Goal: Task Accomplishment & Management: Manage account settings

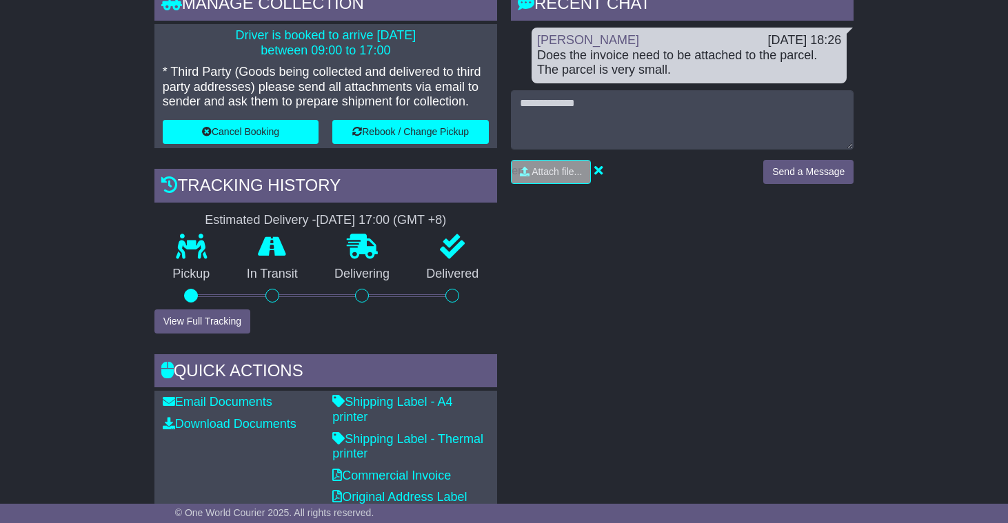
scroll to position [306, 0]
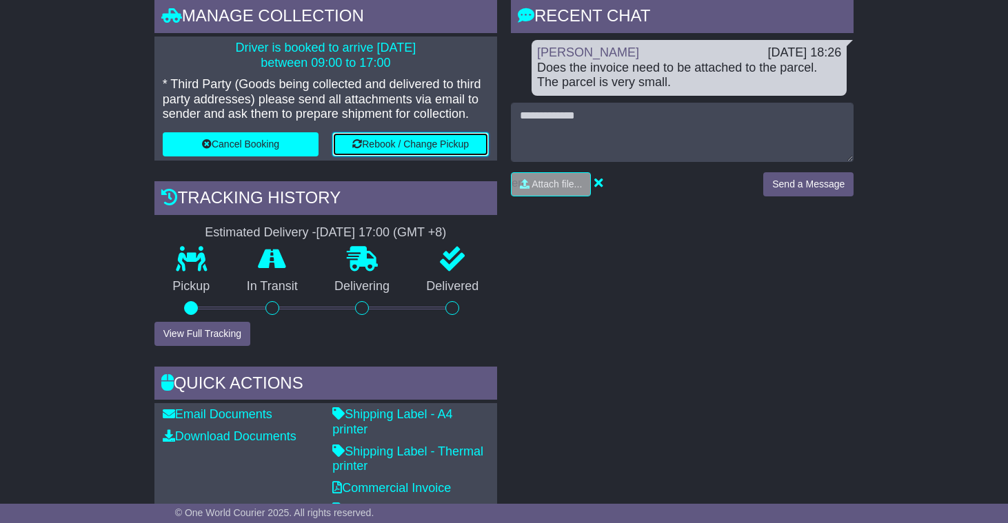
click at [429, 149] on button "Rebook / Change Pickup" at bounding box center [410, 144] width 156 height 24
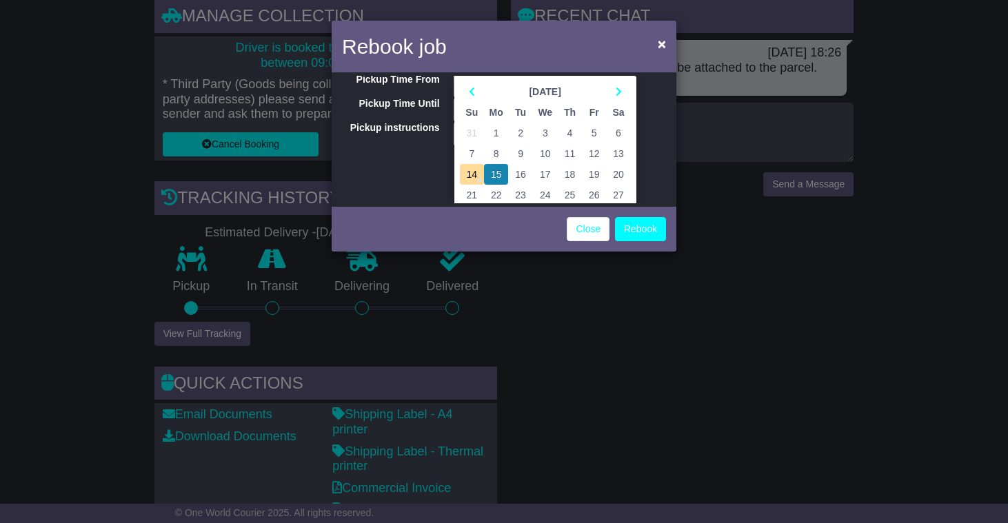
scroll to position [54, 0]
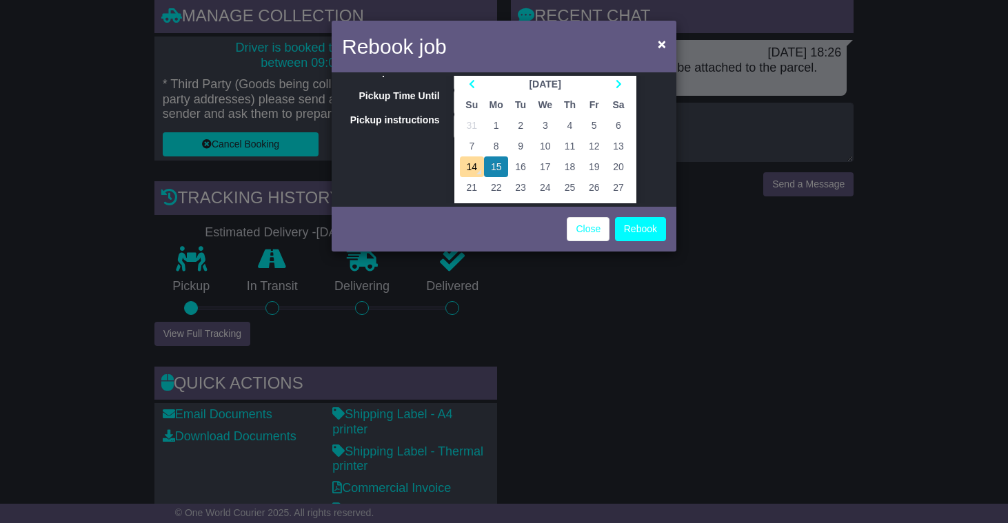
click at [519, 168] on td "16" at bounding box center [520, 166] width 24 height 21
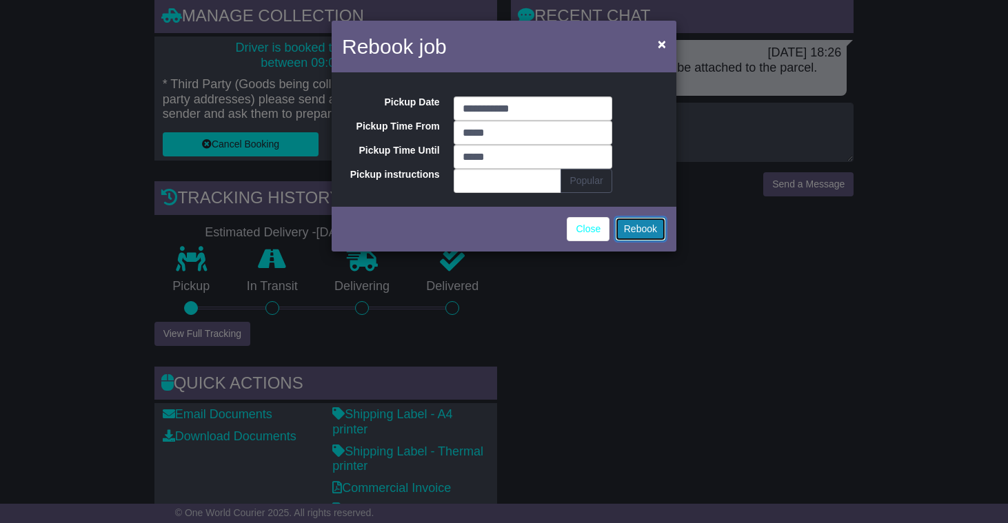
click at [629, 230] on button "Rebook" at bounding box center [640, 229] width 51 height 24
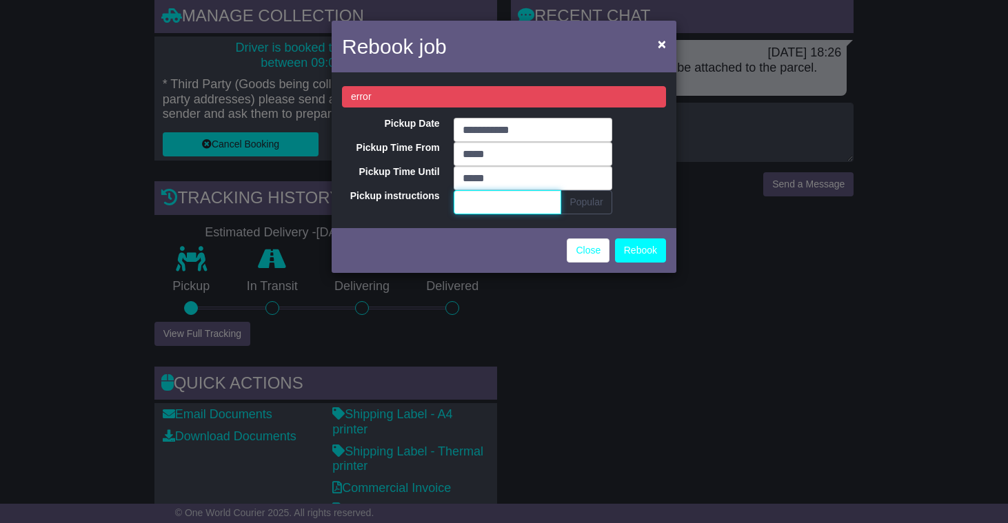
click at [510, 199] on input "Pickup instructions" at bounding box center [508, 202] width 108 height 24
click at [586, 256] on link "Close" at bounding box center [588, 250] width 43 height 24
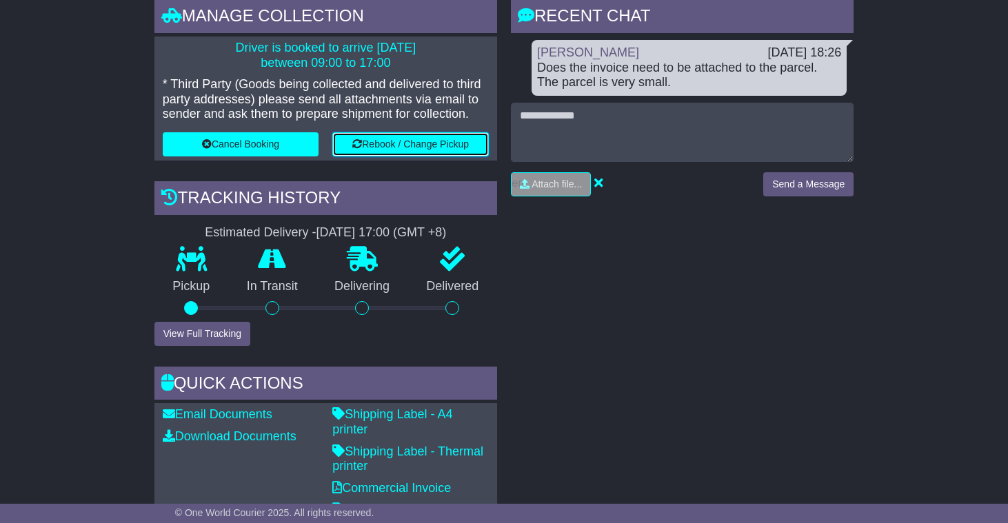
click at [451, 147] on button "Rebook / Change Pickup" at bounding box center [410, 144] width 156 height 24
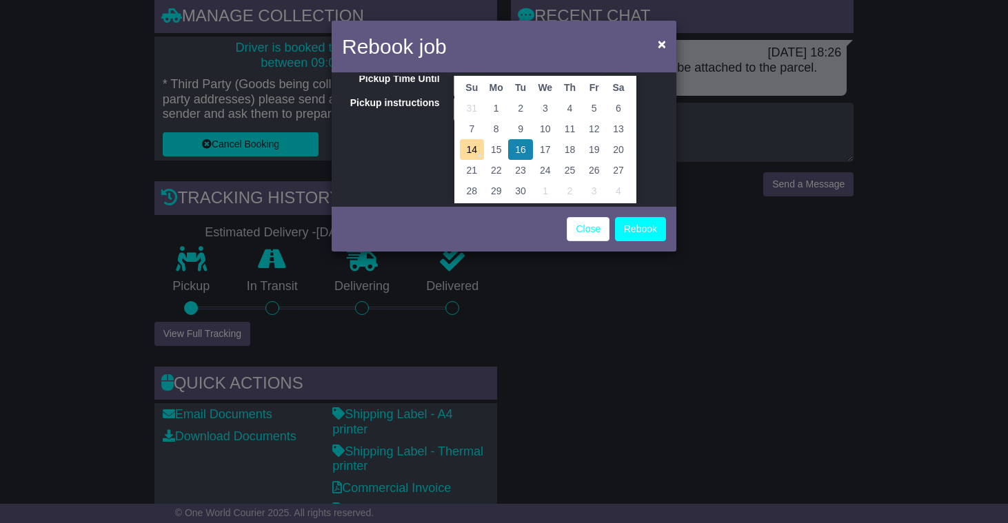
scroll to position [68, 0]
click at [538, 154] on td "17" at bounding box center [545, 153] width 25 height 21
type input "**********"
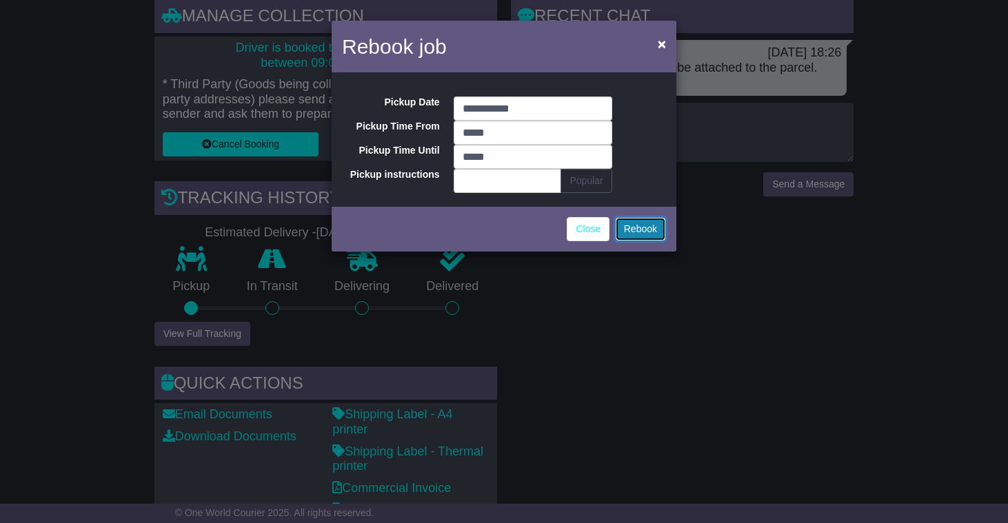
click at [636, 230] on button "Rebook" at bounding box center [640, 229] width 51 height 24
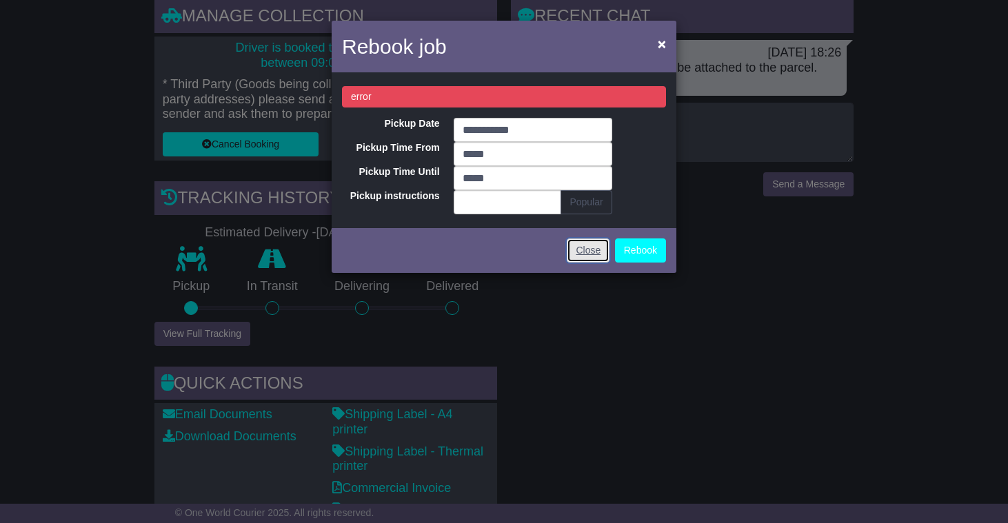
click at [589, 247] on link "Close" at bounding box center [588, 250] width 43 height 24
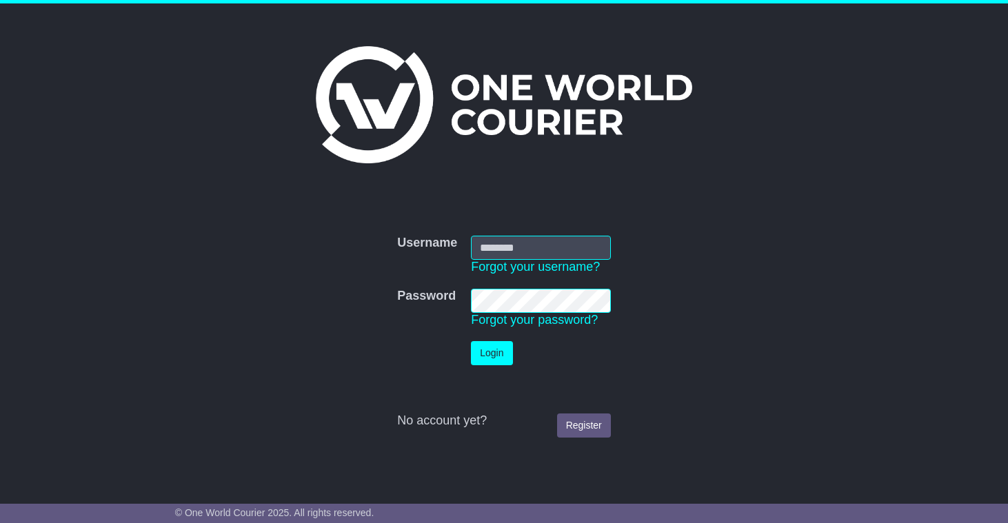
type input "**********"
click at [497, 356] on button "Login" at bounding box center [491, 353] width 41 height 24
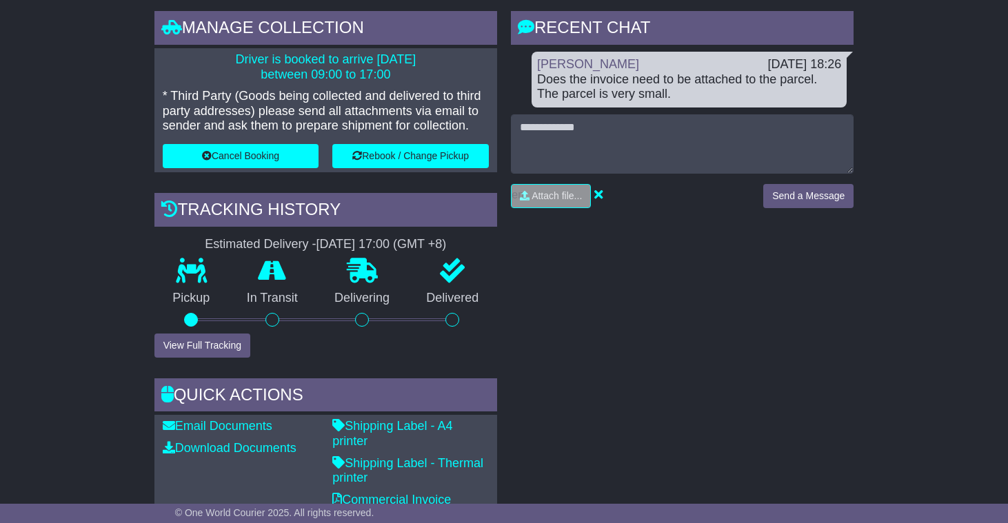
scroll to position [301, 0]
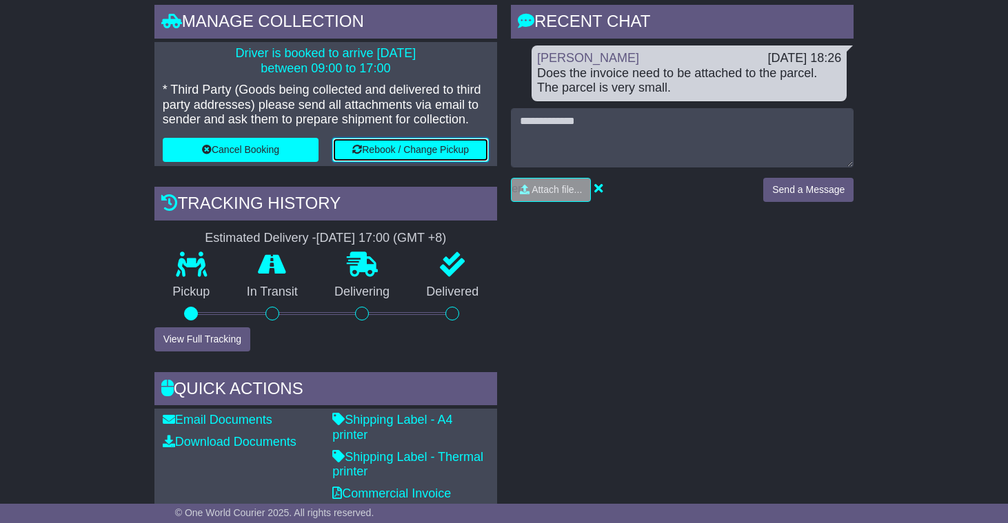
click at [423, 155] on button "Rebook / Change Pickup" at bounding box center [410, 150] width 156 height 24
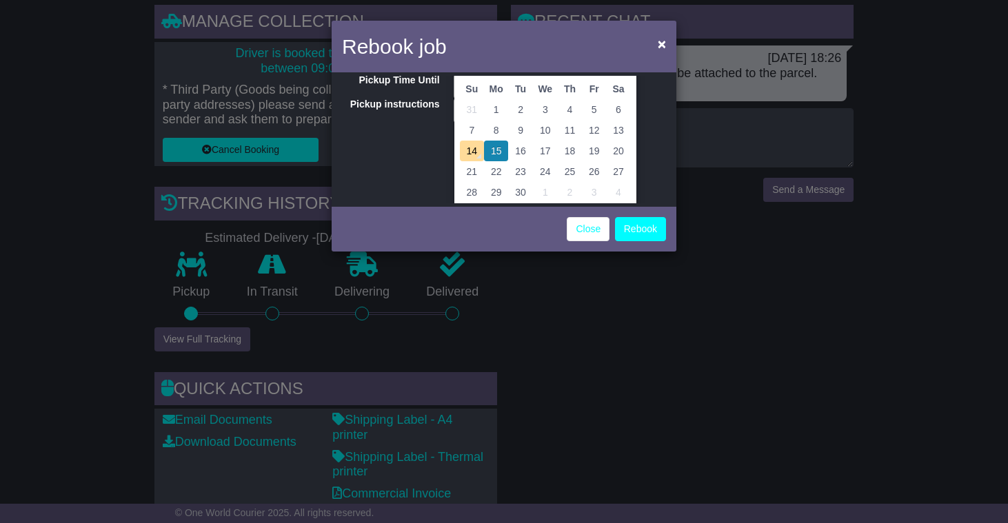
scroll to position [78, 0]
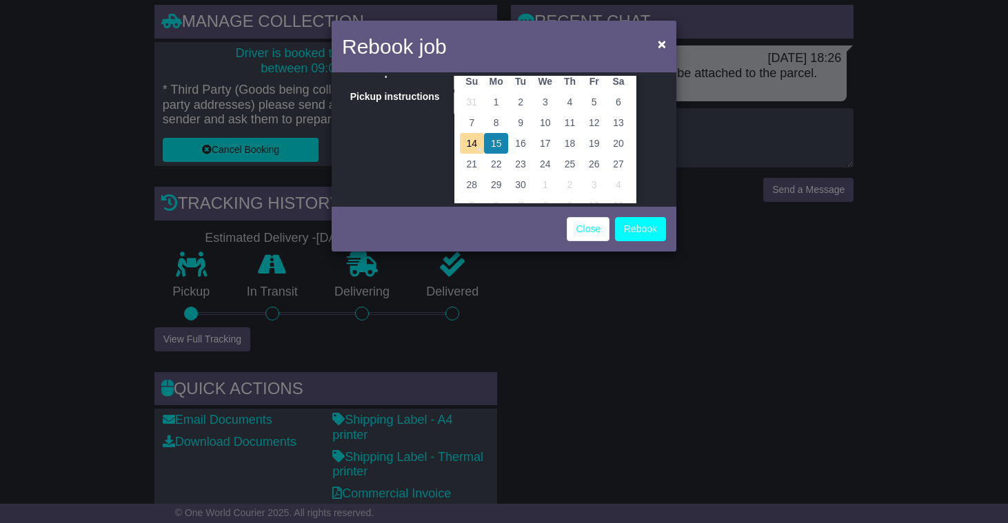
click at [549, 145] on td "17" at bounding box center [545, 143] width 25 height 21
type input "**********"
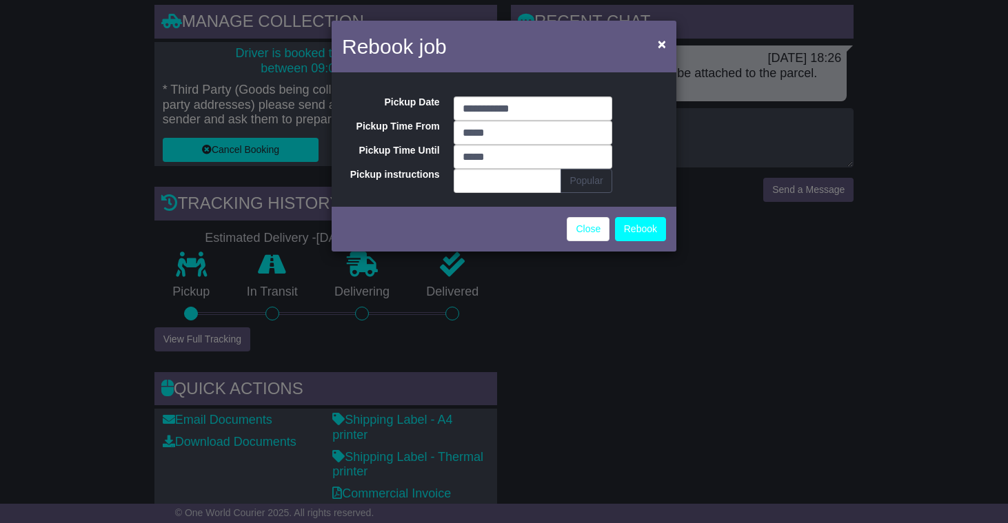
scroll to position [0, 0]
click at [631, 229] on button "Rebook" at bounding box center [640, 229] width 51 height 24
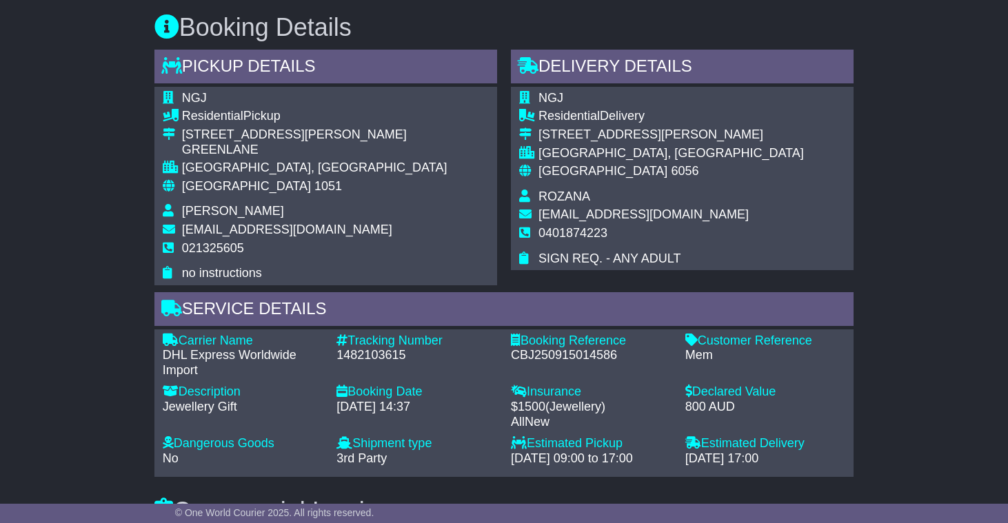
scroll to position [865, 0]
